Goal: Task Accomplishment & Management: Manage account settings

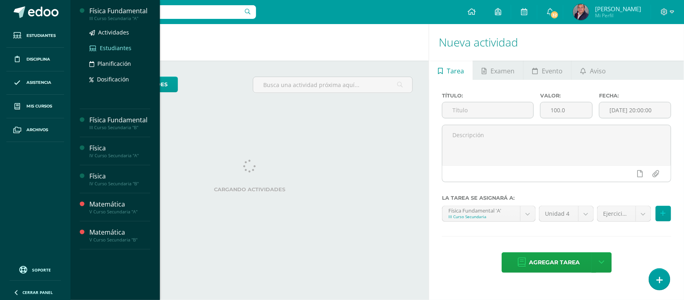
click at [111, 48] on span "Estudiantes" at bounding box center [116, 48] width 32 height 8
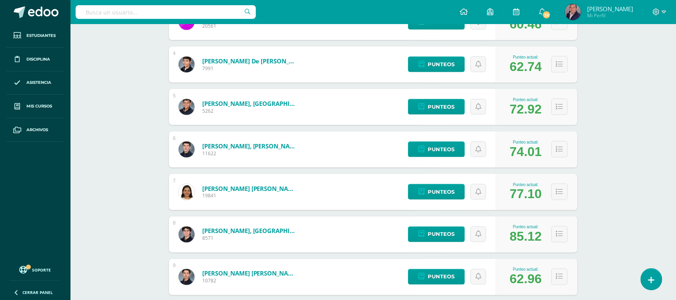
scroll to position [307, 0]
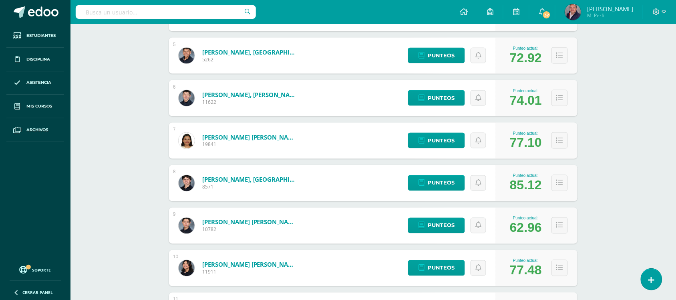
click at [239, 180] on link "[PERSON_NAME], [GEOGRAPHIC_DATA]" at bounding box center [250, 179] width 96 height 8
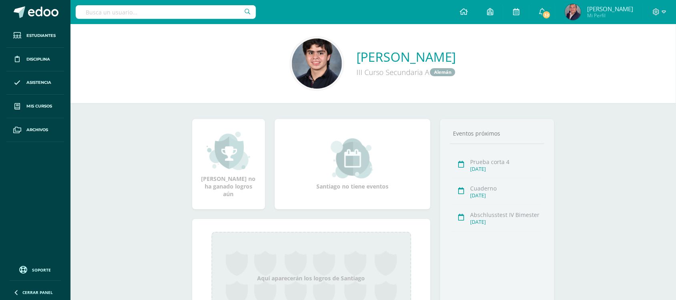
scroll to position [62, 0]
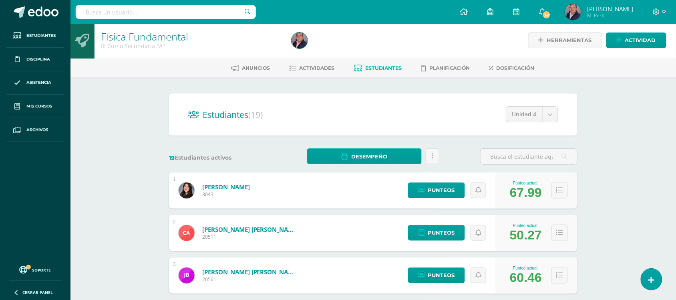
scroll to position [1, 0]
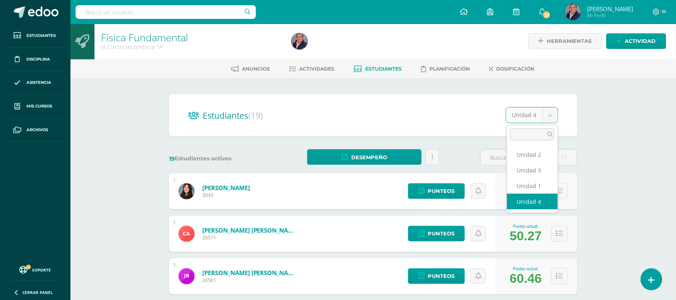
select select "/dashboard/teacher/section/4899/students/?unit=208493"
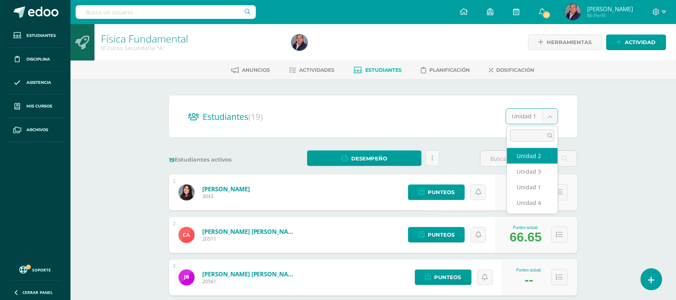
select select "/dashboard/teacher/section/4899/students/?unit=208496"
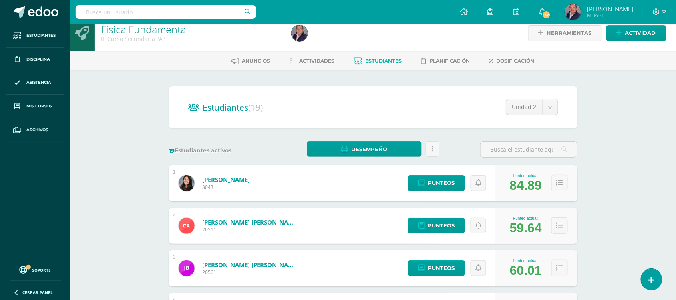
scroll to position [7, 0]
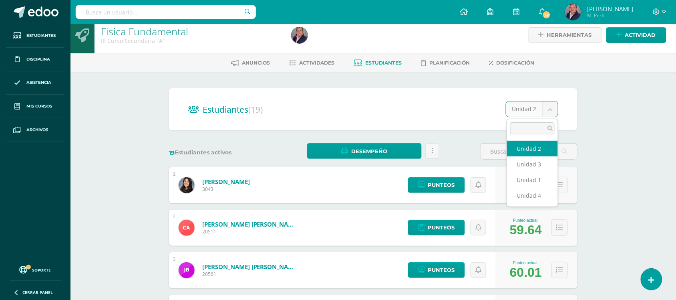
select select "/dashboard/teacher/section/4899/students/?unit=208497"
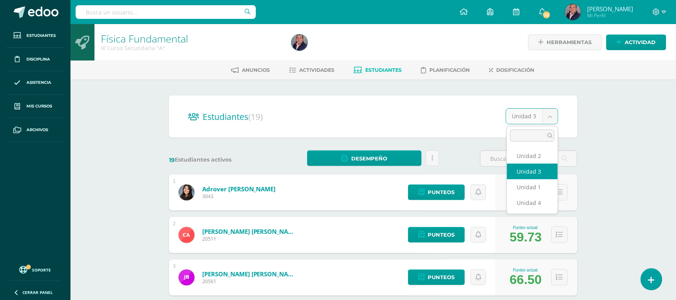
select select "/dashboard/teacher/section/4899/students/?unit=208498"
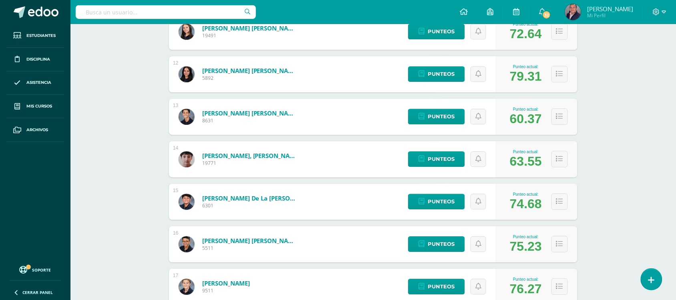
scroll to position [576, 0]
